Goal: Task Accomplishment & Management: Complete application form

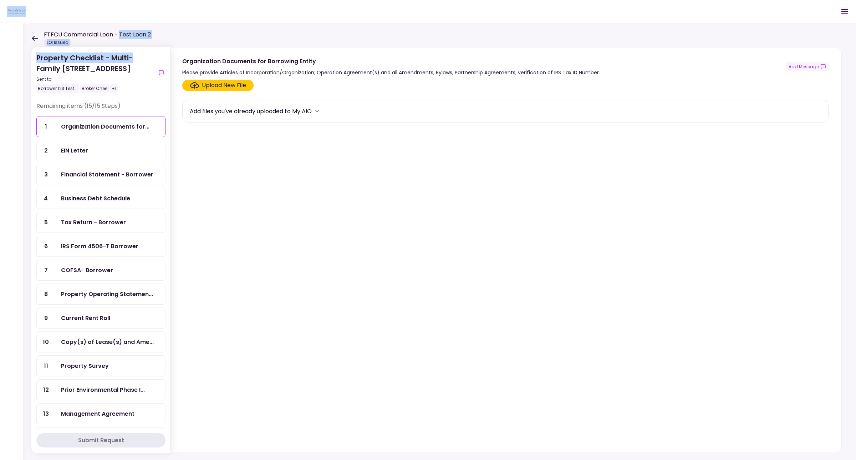
drag, startPoint x: 120, startPoint y: 34, endPoint x: 159, endPoint y: 35, distance: 39.6
click at [159, 35] on main "FTFCU Commercial Loan - Test Loan 2 LOI Issued Messages New Message There are n…" at bounding box center [428, 230] width 856 height 460
click at [96, 59] on div "Property Checklist - Multi-Family [STREET_ADDRESS] Sent to: Borrower 123 Test..…" at bounding box center [95, 72] width 118 height 41
drag, startPoint x: 36, startPoint y: 57, endPoint x: 69, endPoint y: 77, distance: 38.1
click at [69, 77] on div "Property Checklist - Multi-Family [STREET_ADDRESS] Sent to: Borrower 123 Test..…" at bounding box center [95, 72] width 118 height 41
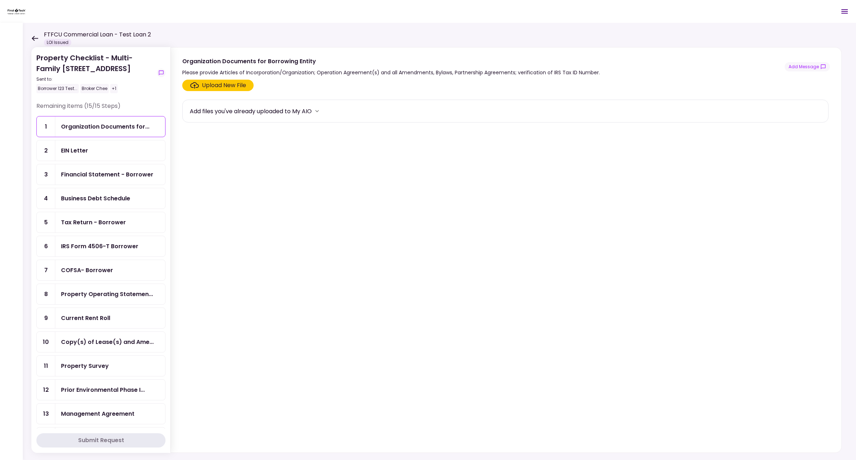
click at [97, 86] on div "Property Checklist - Multi-Family [STREET_ADDRESS] Sent to: Borrower 123 Test..…" at bounding box center [95, 72] width 118 height 41
click at [33, 39] on icon at bounding box center [35, 38] width 6 height 5
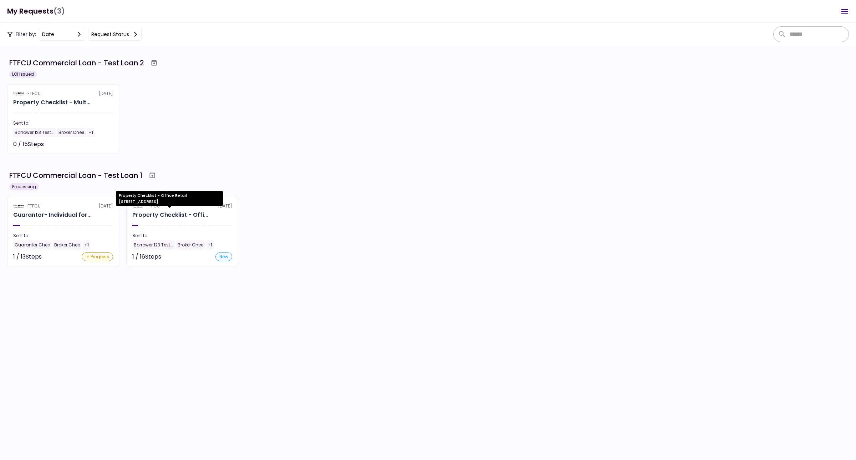
drag, startPoint x: 163, startPoint y: 217, endPoint x: 57, endPoint y: 141, distance: 130.7
click at [163, 217] on div "Property Checklist - Offi..." at bounding box center [170, 215] width 76 height 9
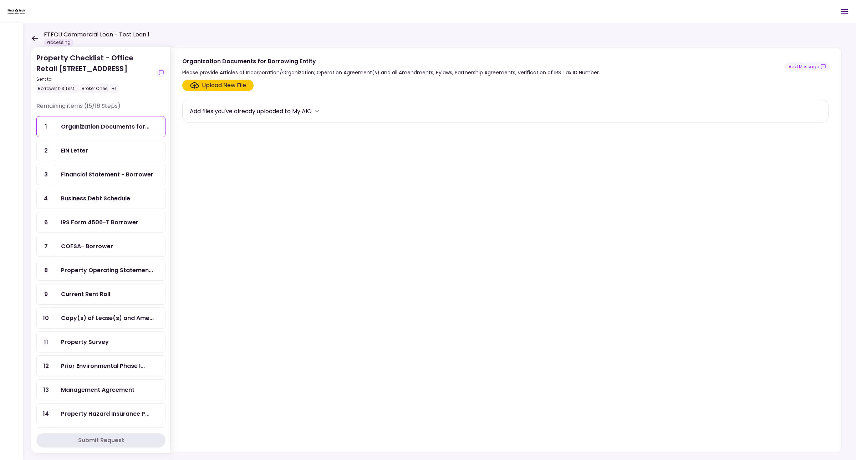
click at [115, 220] on div "IRS Form 4506-T Borrower" at bounding box center [99, 222] width 77 height 9
click at [815, 65] on button "Add Message" at bounding box center [807, 66] width 45 height 9
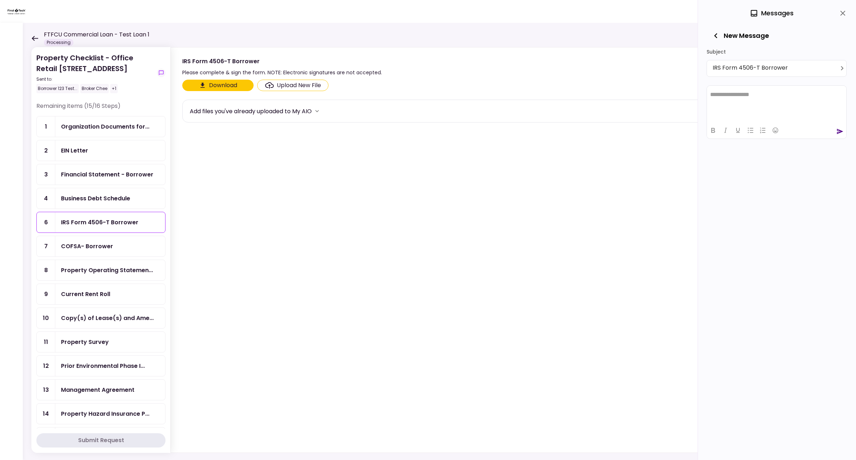
click at [841, 12] on icon "close" at bounding box center [843, 13] width 9 height 9
click at [31, 37] on icon at bounding box center [34, 38] width 7 height 5
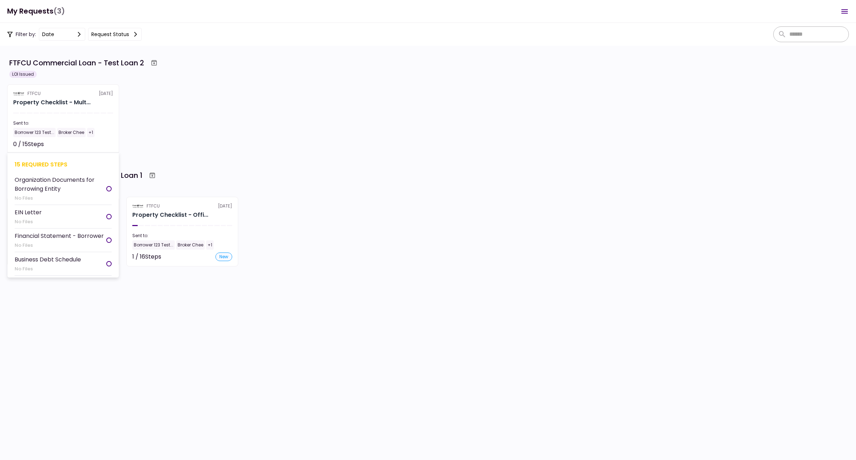
click at [63, 118] on section "FTFCU [DATE] Property Checklist - Mult... Sent to: Borrower 123 Test... Broker …" at bounding box center [63, 119] width 112 height 70
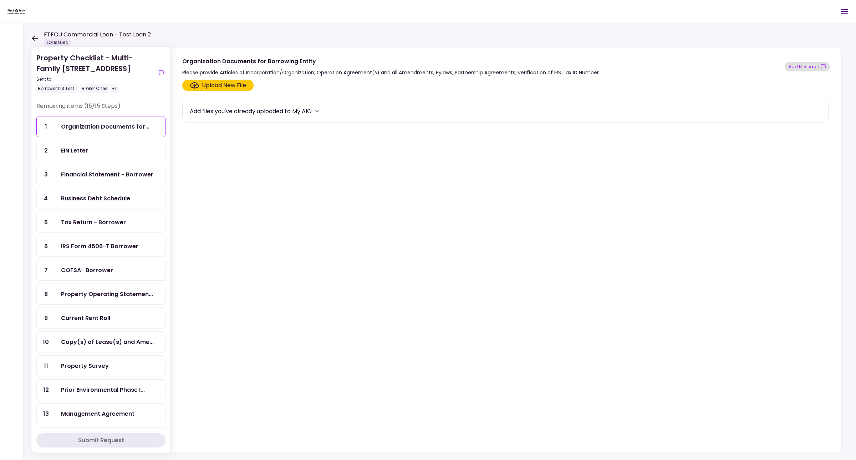
click at [816, 68] on button "Add Message" at bounding box center [807, 66] width 45 height 9
click at [34, 37] on icon at bounding box center [34, 38] width 7 height 5
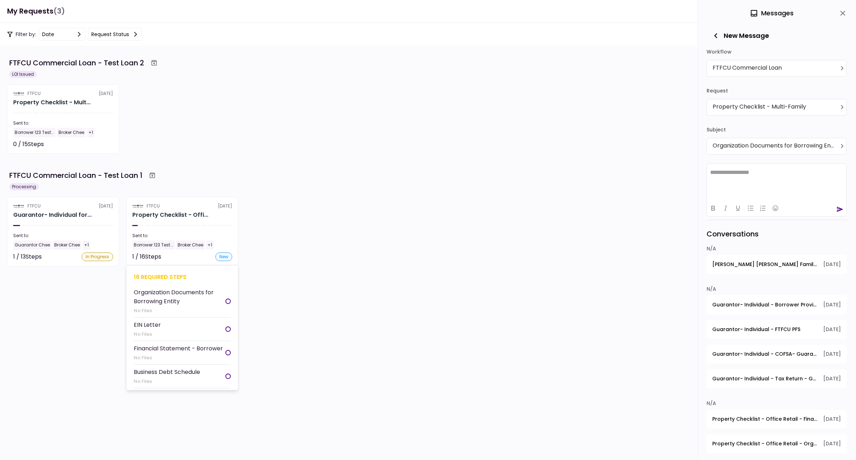
click at [164, 219] on div "Property Checklist - Offi..." at bounding box center [170, 215] width 76 height 9
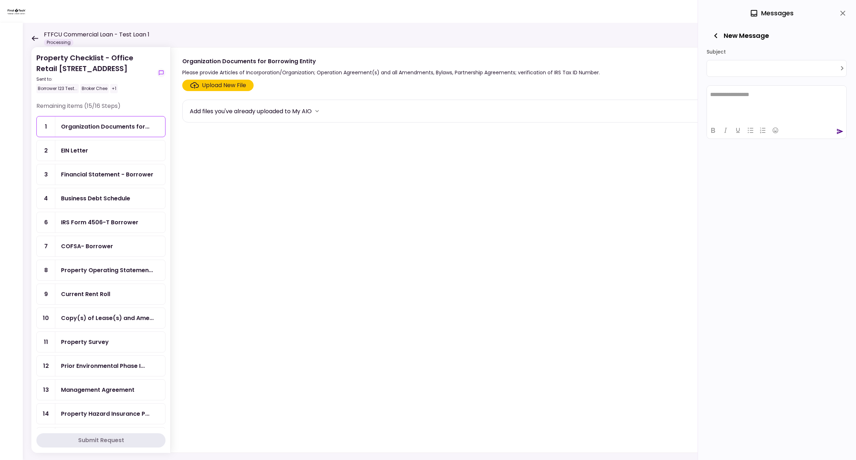
click at [69, 149] on div "EIN Letter" at bounding box center [74, 150] width 27 height 9
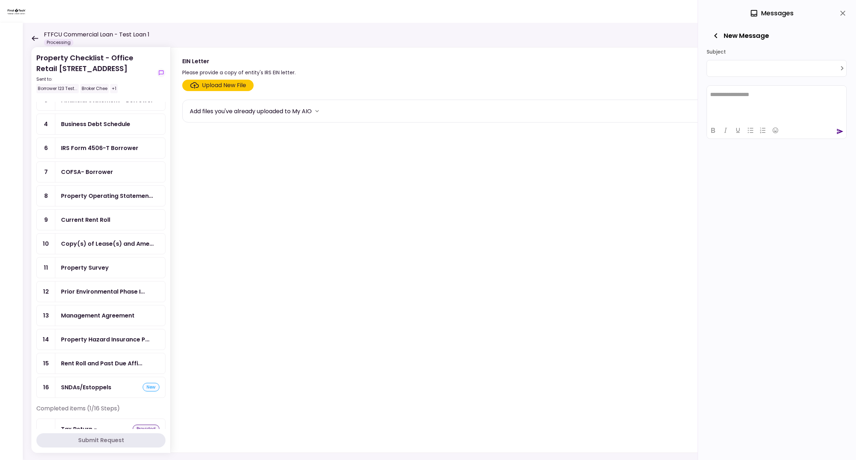
scroll to position [81, 0]
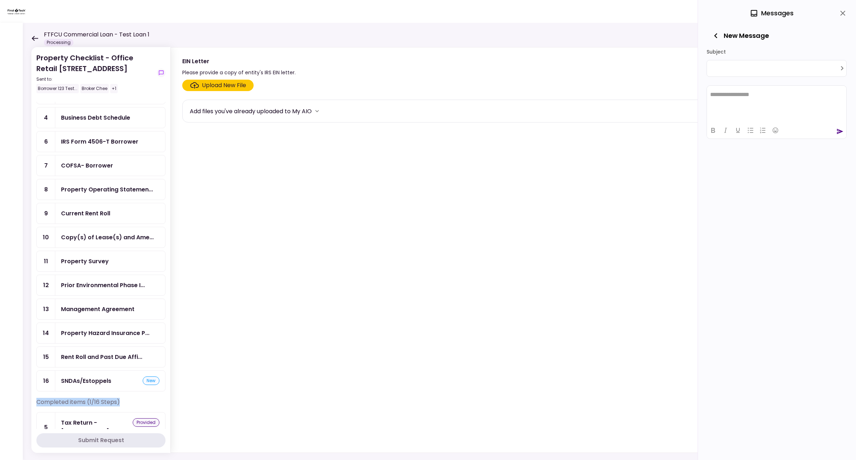
drag, startPoint x: 37, startPoint y: 393, endPoint x: 120, endPoint y: 391, distance: 82.8
click at [120, 397] on div "Completed items (1/16 Steps)" at bounding box center [100, 404] width 129 height 14
click at [85, 412] on div "Tax Return - [PERSON_NAME]... provided" at bounding box center [110, 426] width 110 height 29
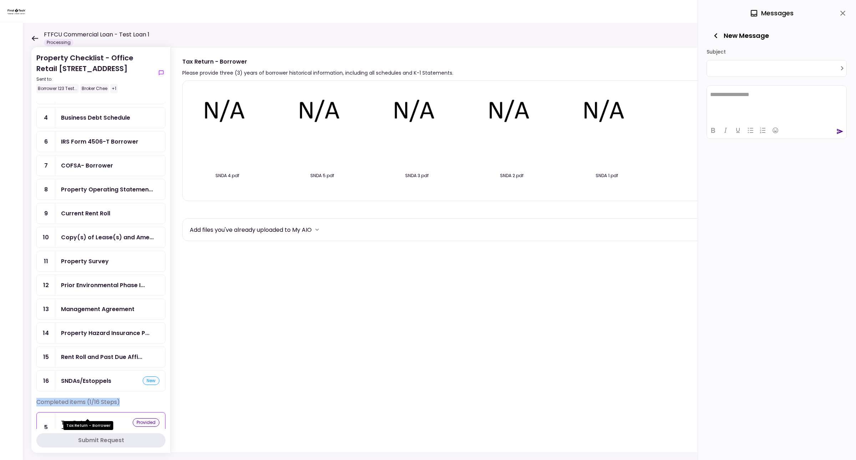
click at [86, 418] on div "Tax Return - [PERSON_NAME]..." at bounding box center [97, 427] width 72 height 18
click at [126, 397] on div "Completed items (1/16 Steps)" at bounding box center [100, 404] width 129 height 14
click at [97, 280] on div "Prior Environmental Phase I..." at bounding box center [103, 284] width 84 height 9
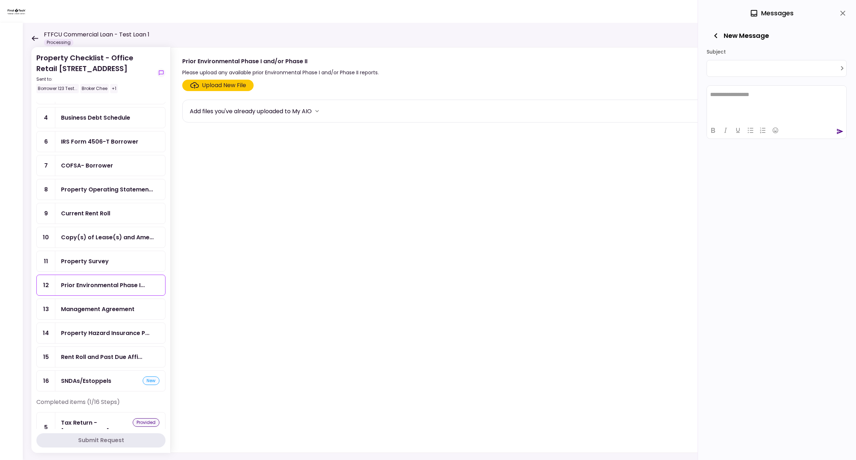
click at [213, 84] on div "Upload New File" at bounding box center [224, 85] width 44 height 9
click at [0, 0] on input "Upload New File" at bounding box center [0, 0] width 0 height 0
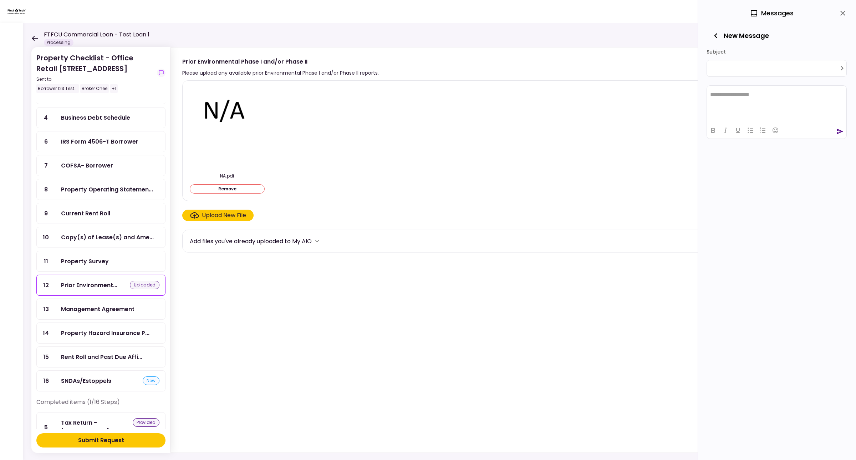
click at [103, 436] on div "Submit Request" at bounding box center [101, 440] width 46 height 9
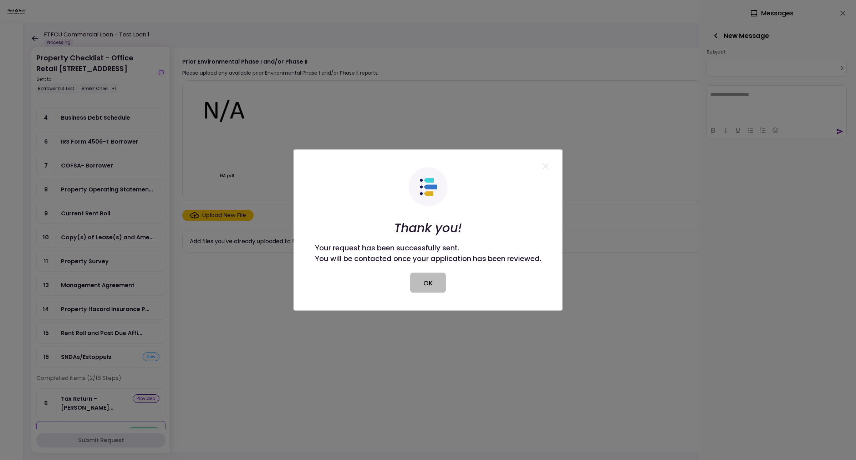
click at [427, 284] on button "OK" at bounding box center [428, 283] width 36 height 20
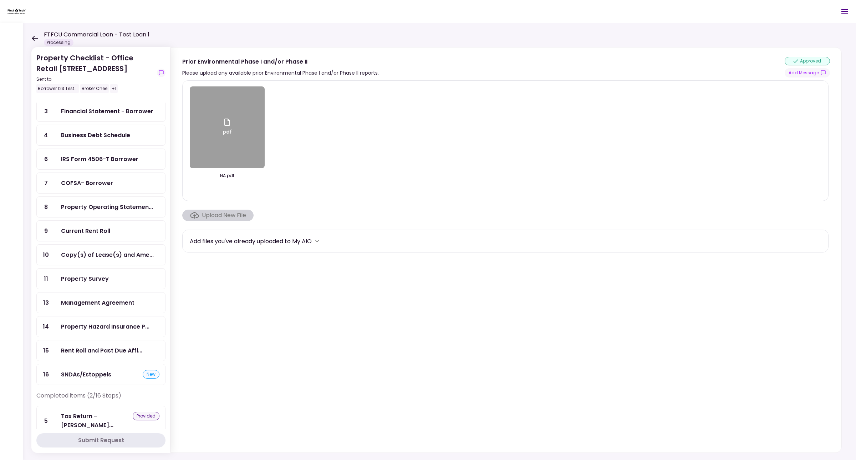
scroll to position [81, 0]
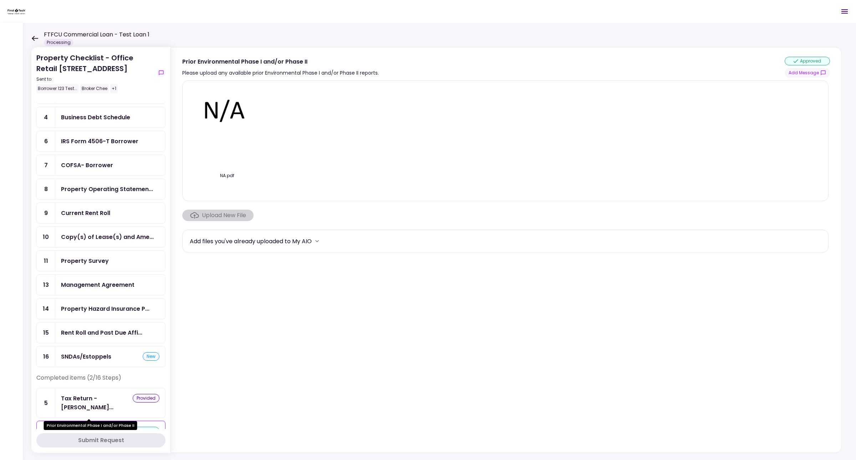
click at [77, 426] on div "Prior Environment..." at bounding box center [89, 430] width 56 height 9
click at [222, 216] on div "Upload New File" at bounding box center [217, 214] width 71 height 11
click at [290, 211] on div "Upload New File" at bounding box center [505, 214] width 647 height 11
click at [79, 394] on div "Tax Return - Borr..." at bounding box center [97, 403] width 72 height 18
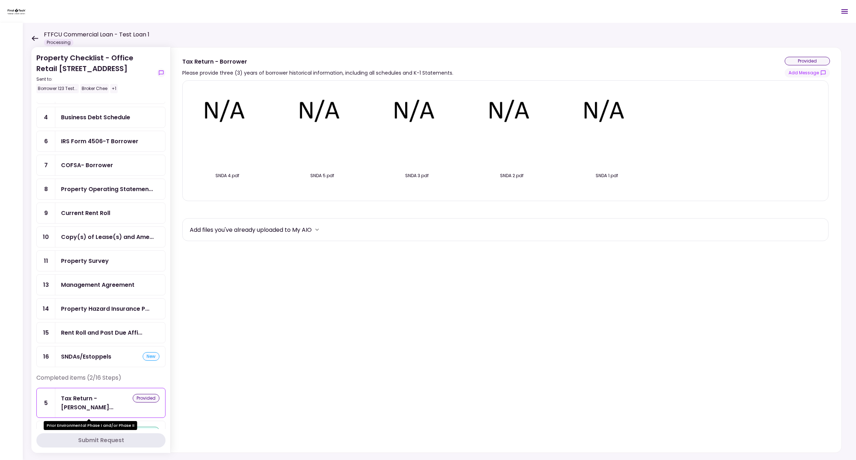
click at [92, 426] on div "Prior Environment..." at bounding box center [89, 430] width 56 height 9
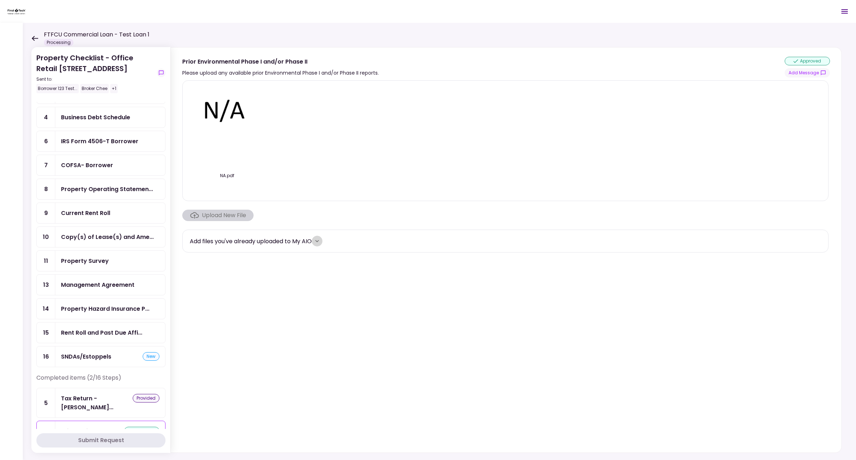
click at [323, 243] on button "more" at bounding box center [317, 241] width 11 height 11
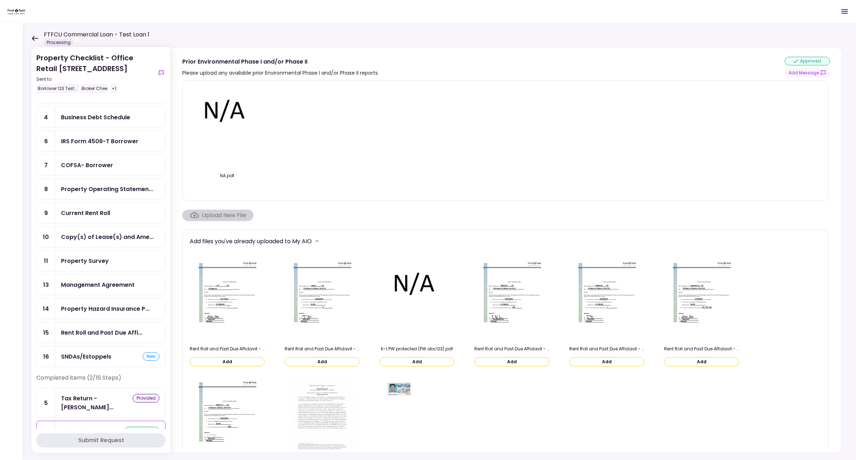
click at [224, 359] on button "Add" at bounding box center [227, 361] width 75 height 9
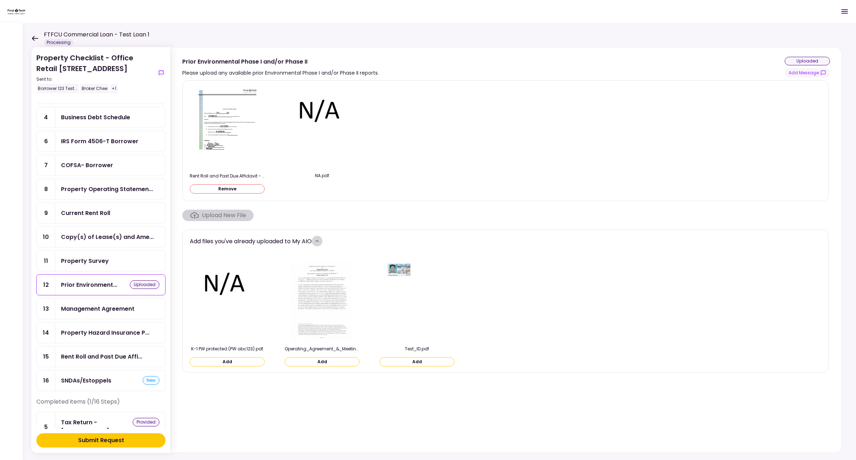
click at [320, 239] on icon "more" at bounding box center [317, 240] width 7 height 7
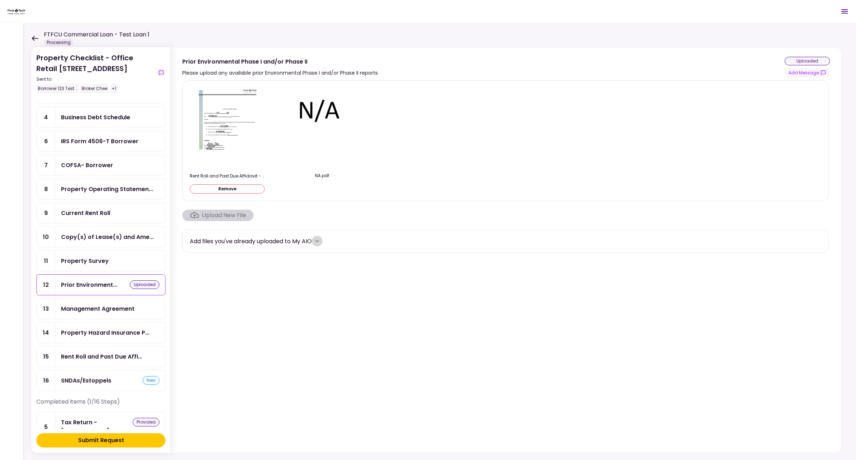
click at [320, 241] on icon "more" at bounding box center [317, 240] width 7 height 7
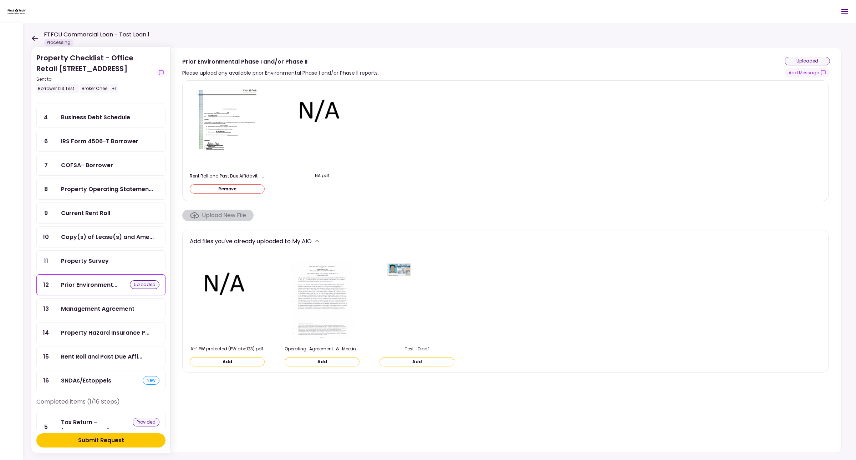
click at [241, 190] on button "Remove" at bounding box center [227, 188] width 75 height 9
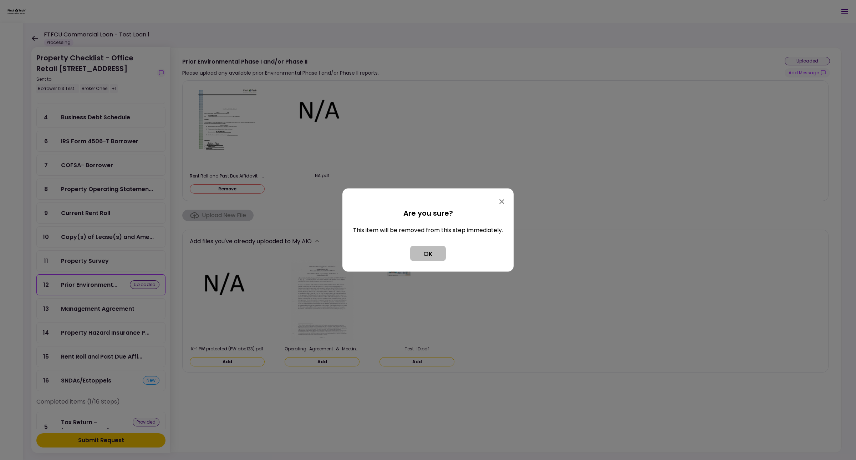
click at [423, 253] on button "OK" at bounding box center [428, 253] width 36 height 15
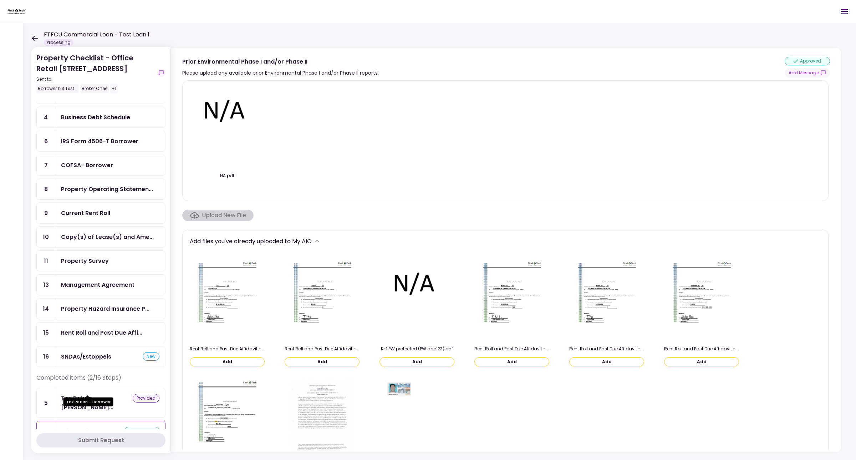
click at [74, 394] on div "Tax Return - [PERSON_NAME]..." at bounding box center [97, 403] width 72 height 18
